Goal: Obtain resource: Download file/media

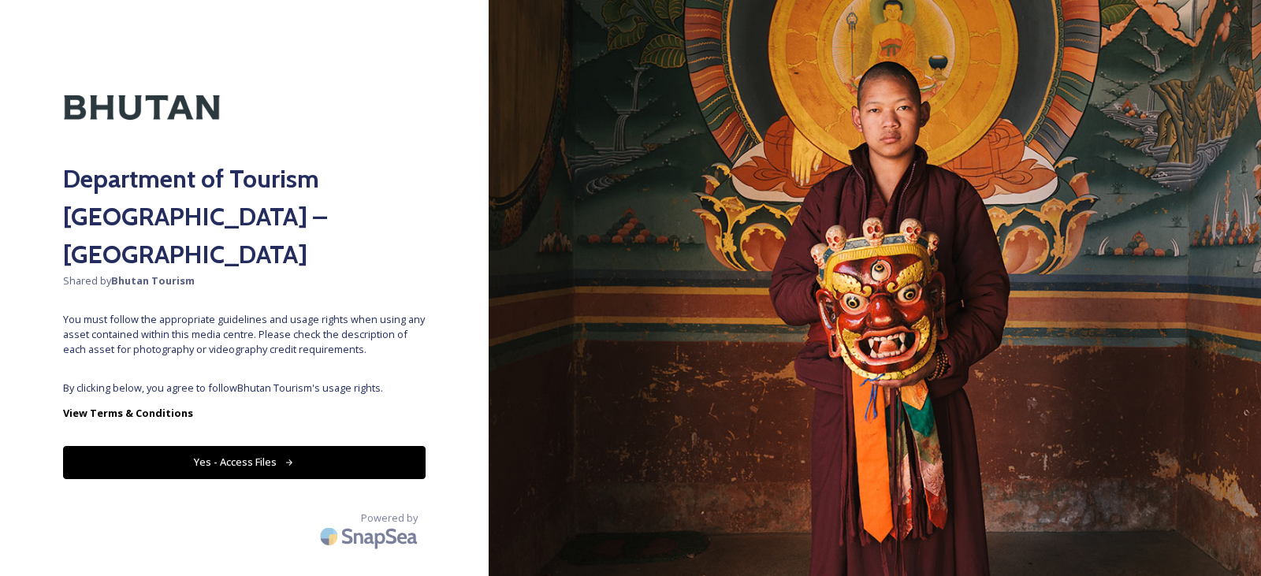
click at [236, 446] on button "Yes - Access Files" at bounding box center [244, 462] width 363 height 32
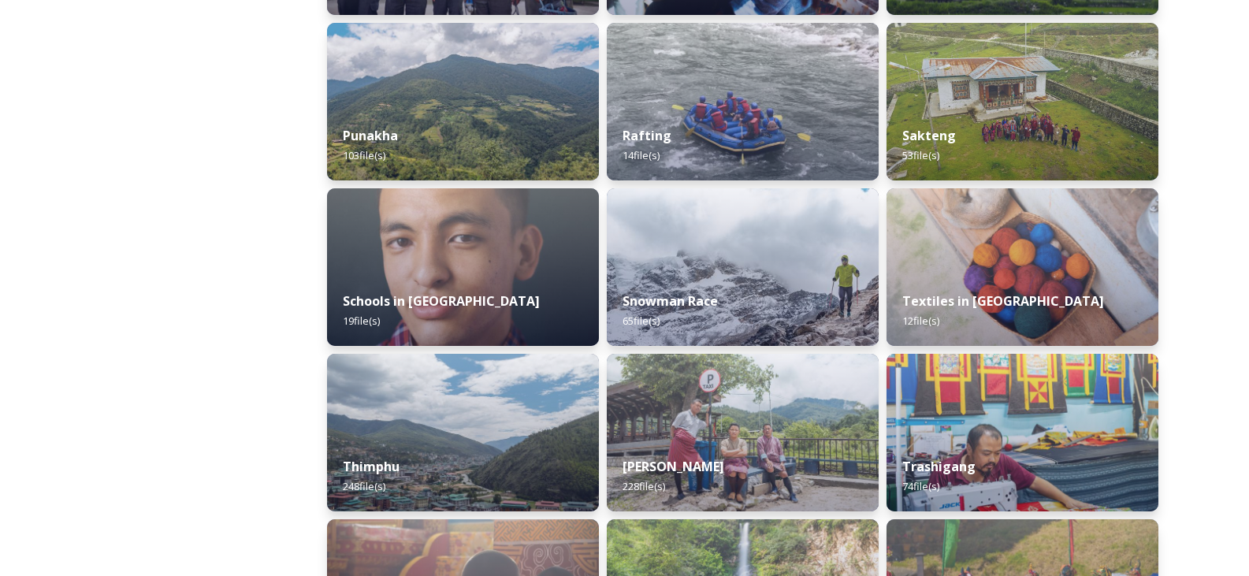
scroll to position [1577, 0]
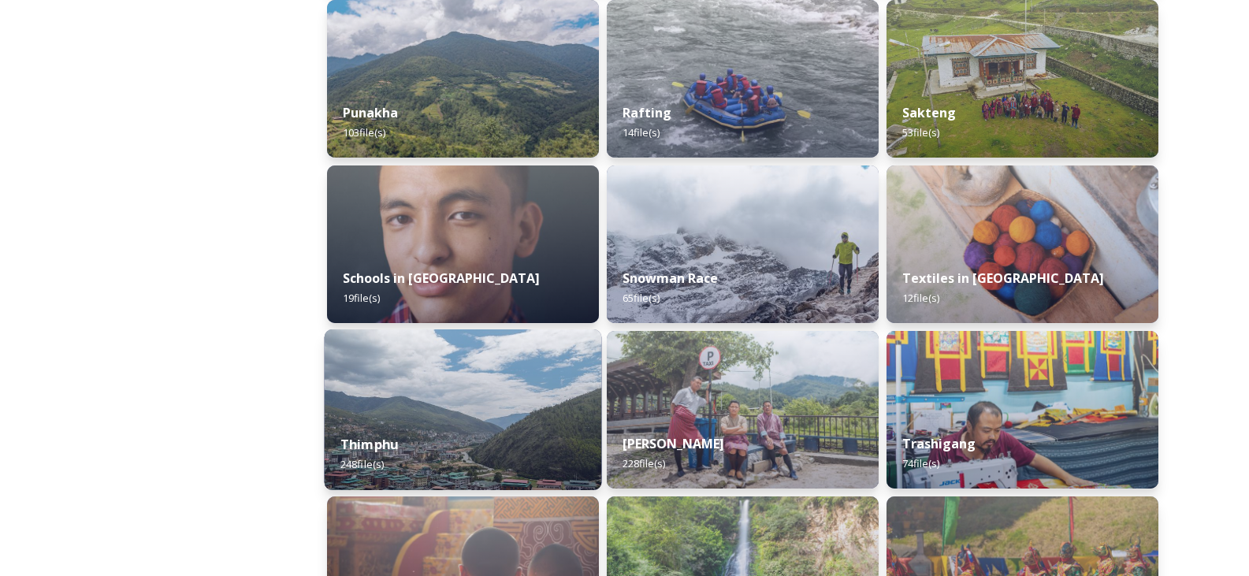
click at [471, 389] on img at bounding box center [463, 410] width 277 height 161
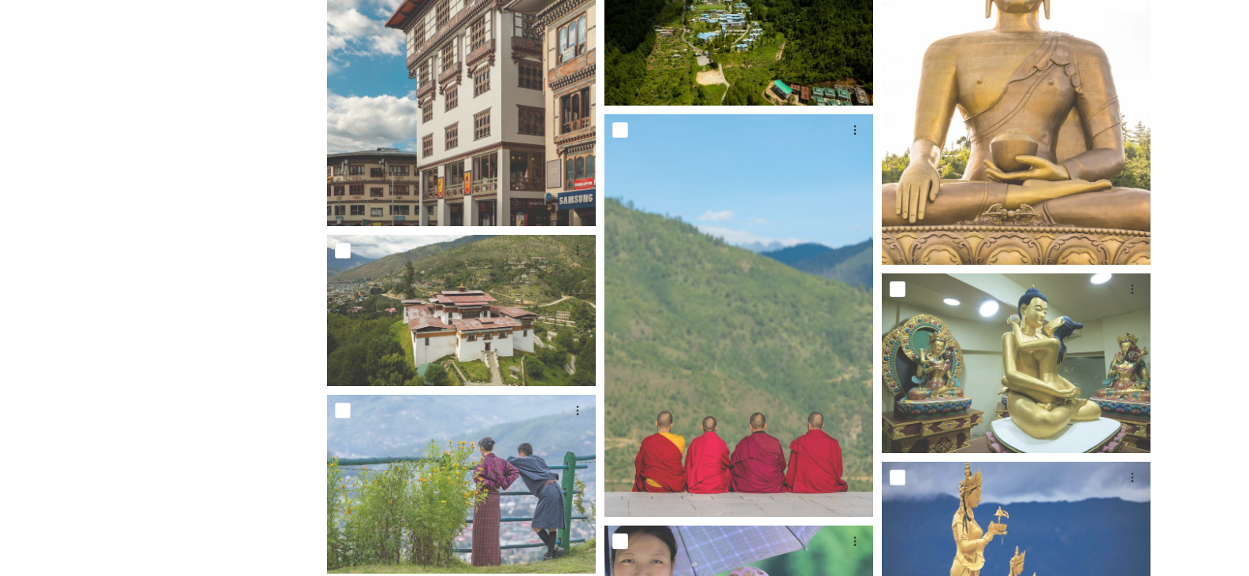
scroll to position [2050, 0]
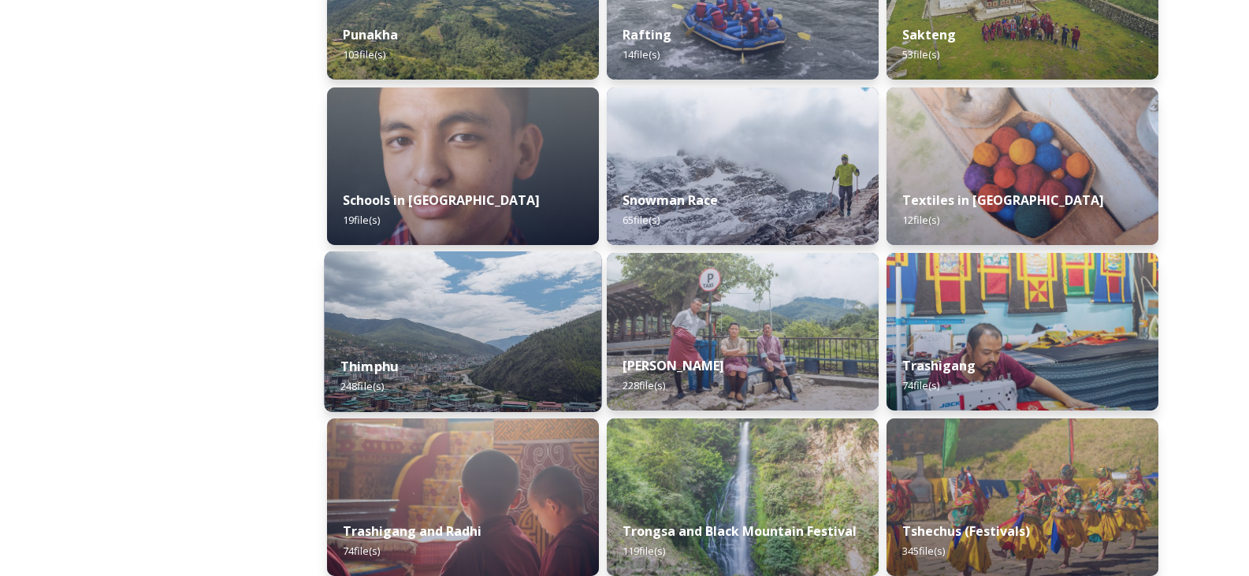
scroll to position [1655, 0]
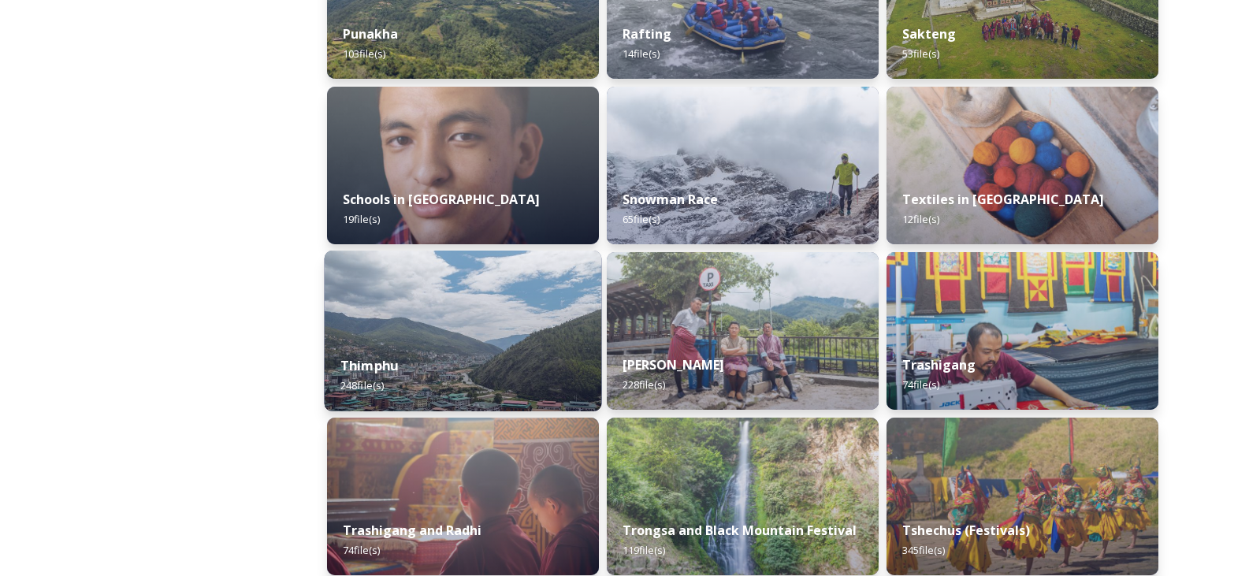
click at [461, 331] on img at bounding box center [463, 331] width 277 height 161
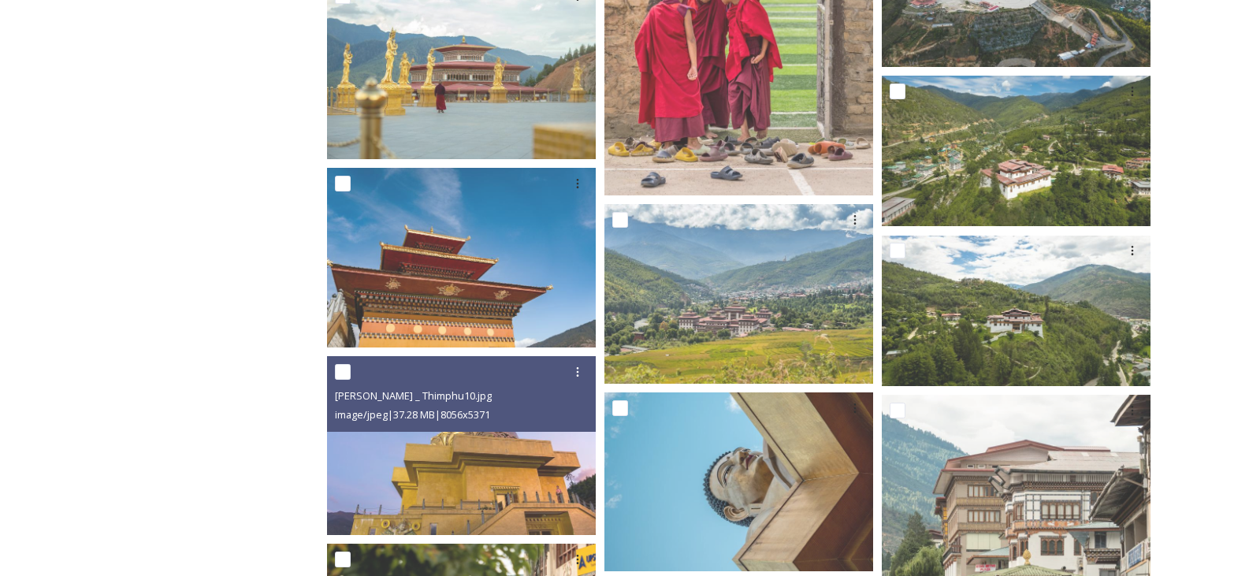
scroll to position [946, 0]
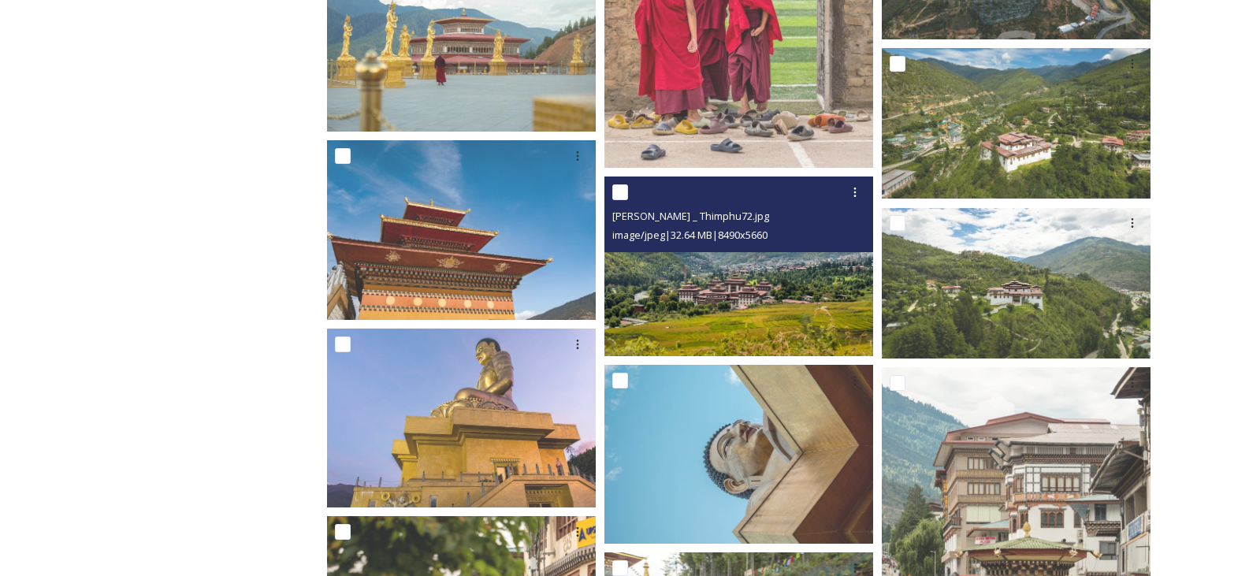
click at [721, 296] on img at bounding box center [739, 266] width 269 height 179
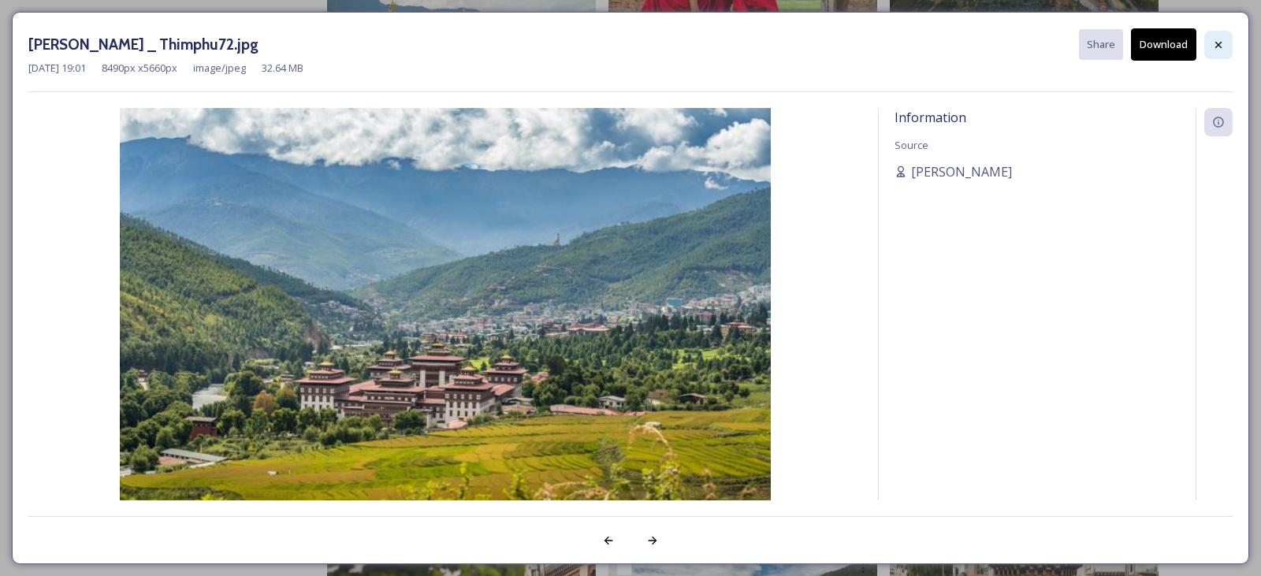
click at [1217, 41] on icon at bounding box center [1218, 45] width 13 height 13
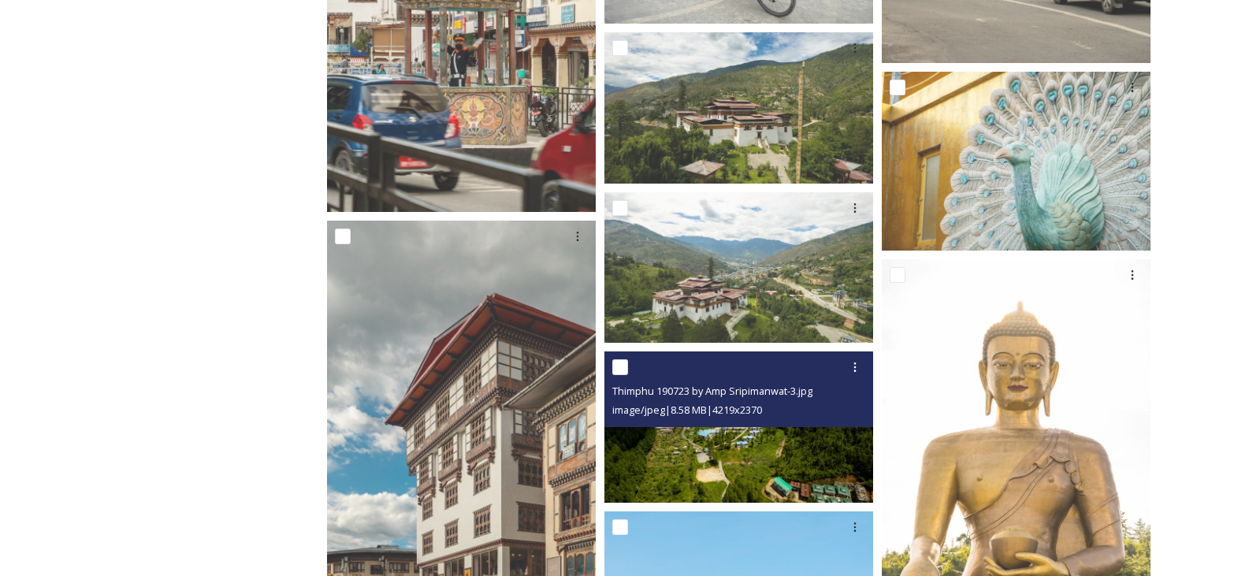
scroll to position [1655, 0]
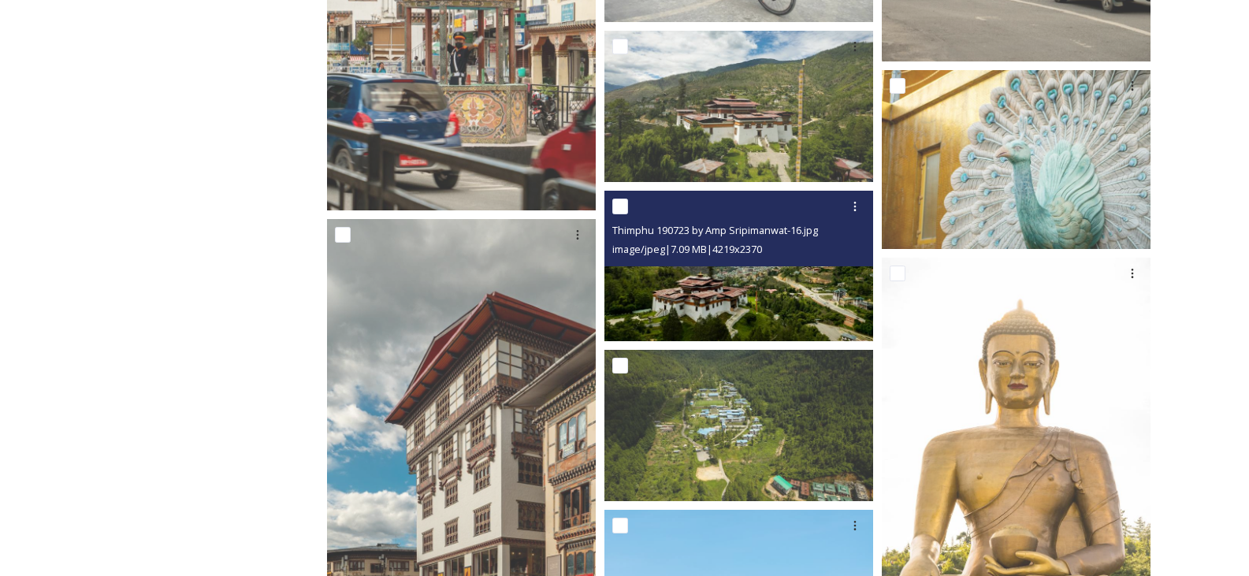
click at [713, 307] on img at bounding box center [739, 266] width 269 height 151
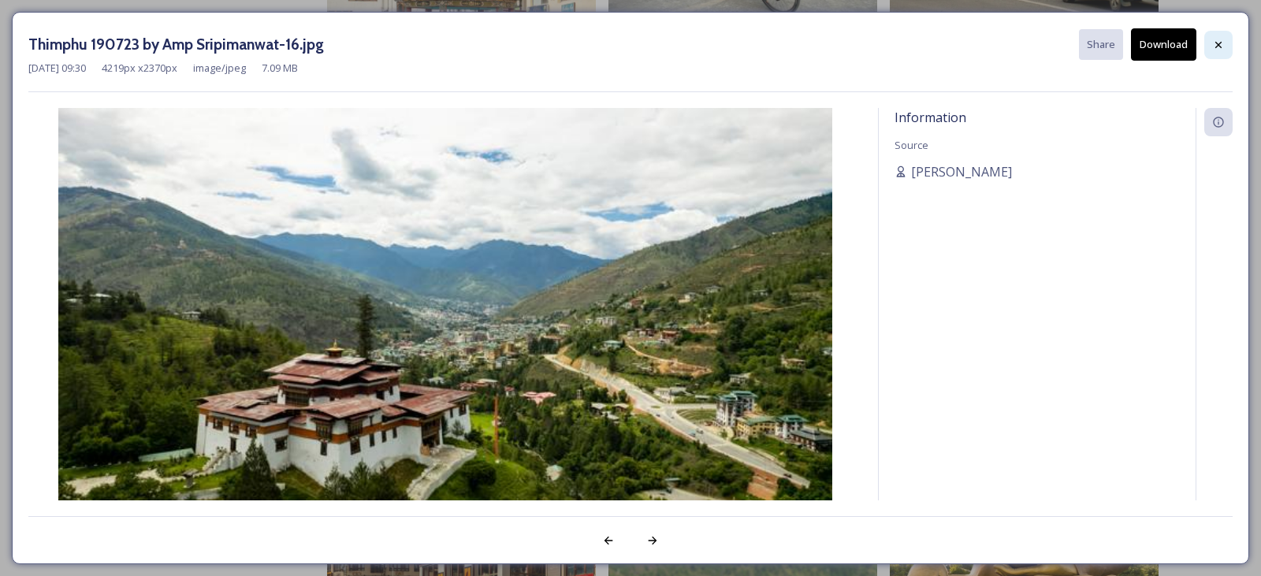
click at [1215, 50] on icon at bounding box center [1218, 45] width 13 height 13
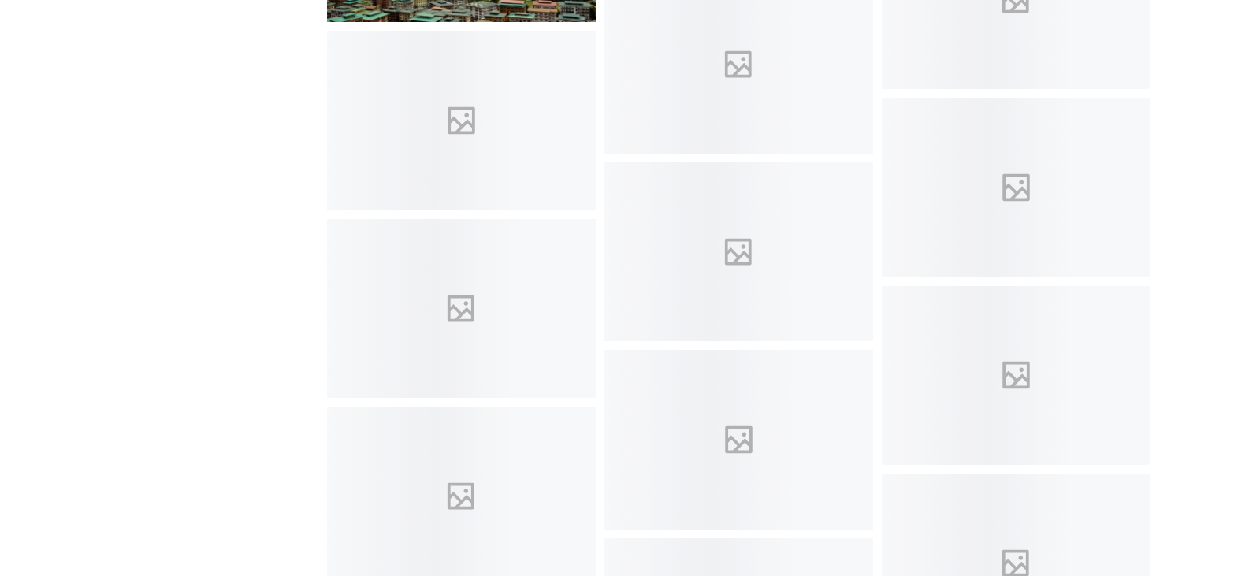
scroll to position [4730, 0]
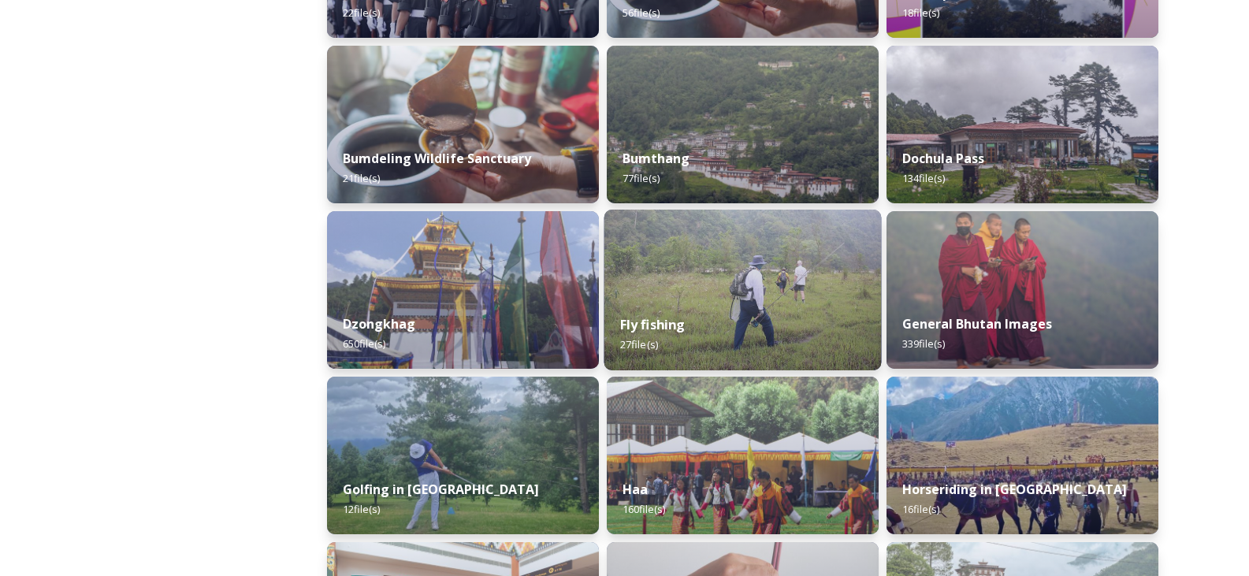
scroll to position [552, 0]
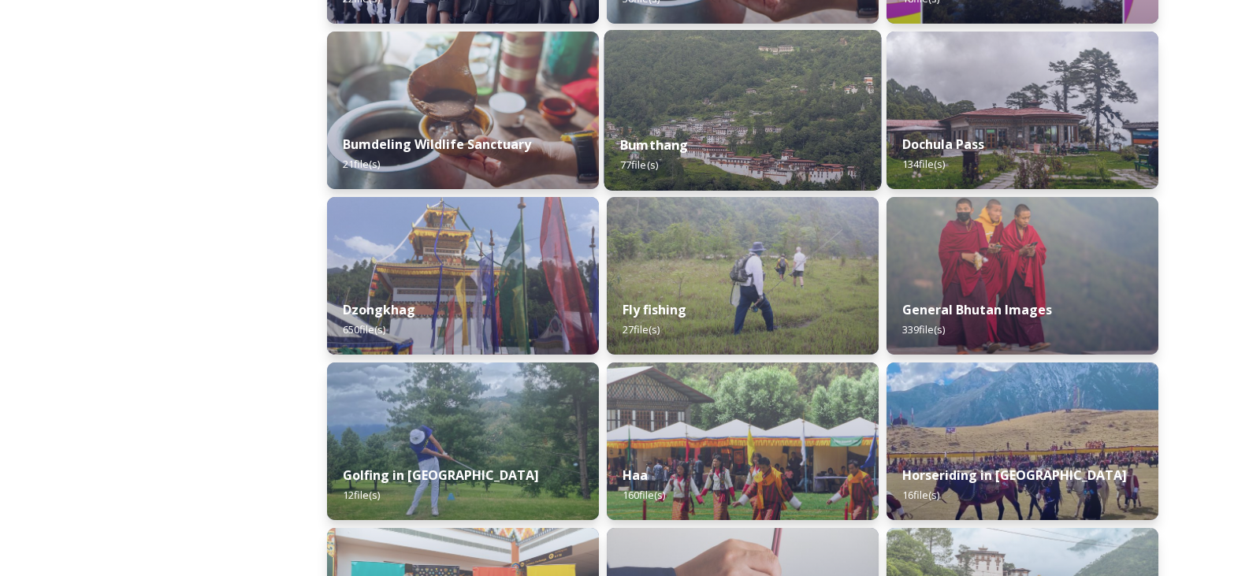
click at [732, 114] on img at bounding box center [743, 110] width 277 height 161
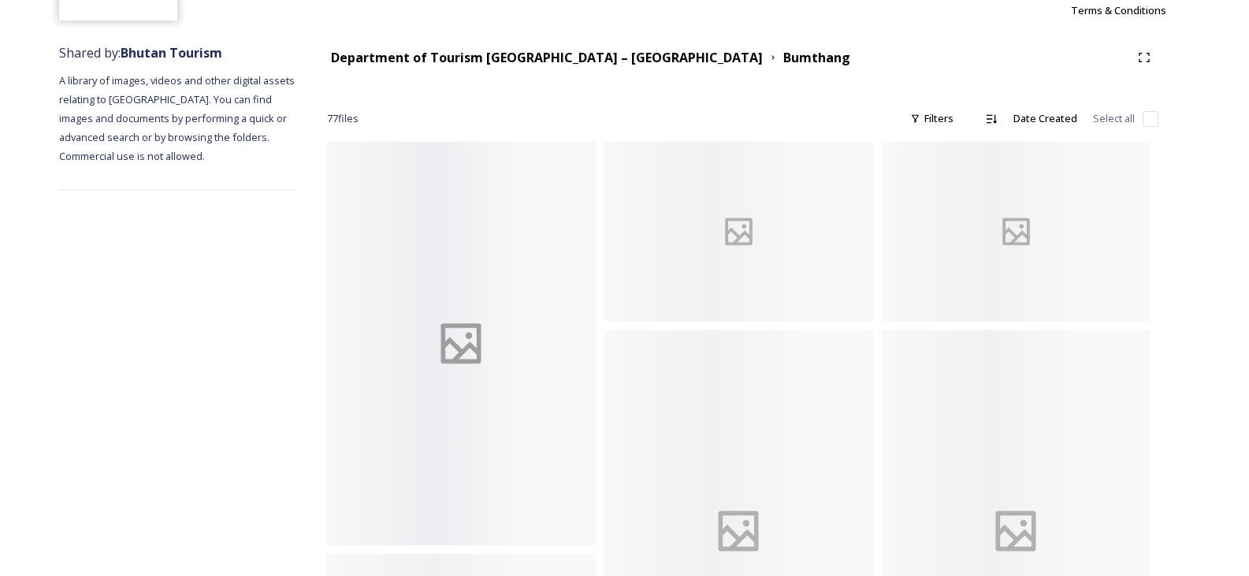
scroll to position [158, 0]
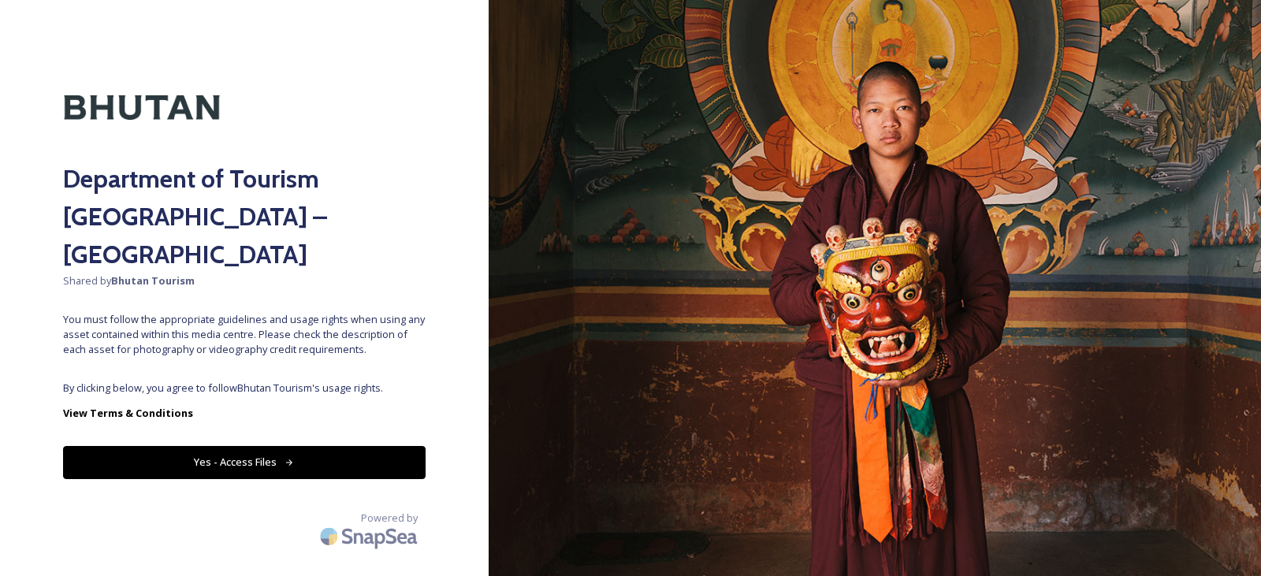
click at [248, 446] on button "Yes - Access Files" at bounding box center [244, 462] width 363 height 32
